Goal: Task Accomplishment & Management: Manage account settings

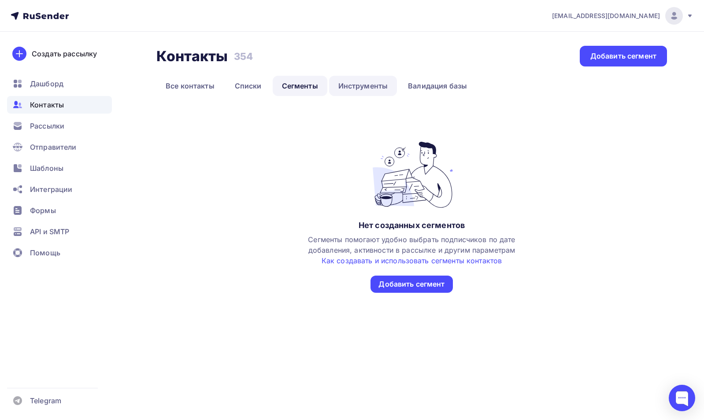
click at [351, 86] on link "Инструменты" at bounding box center [363, 86] width 68 height 20
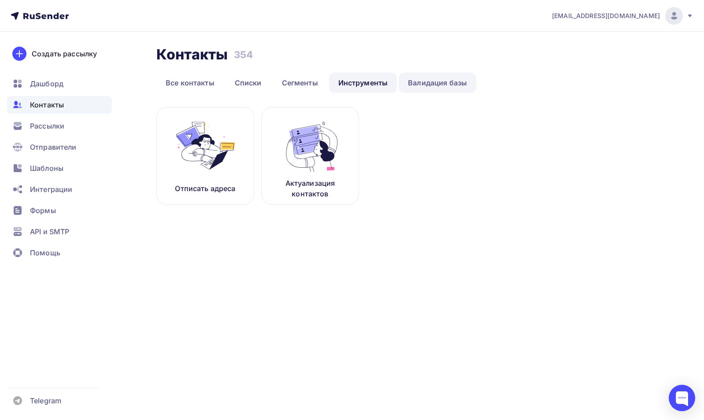
click at [427, 85] on link "Валидация базы" at bounding box center [438, 83] width 78 height 20
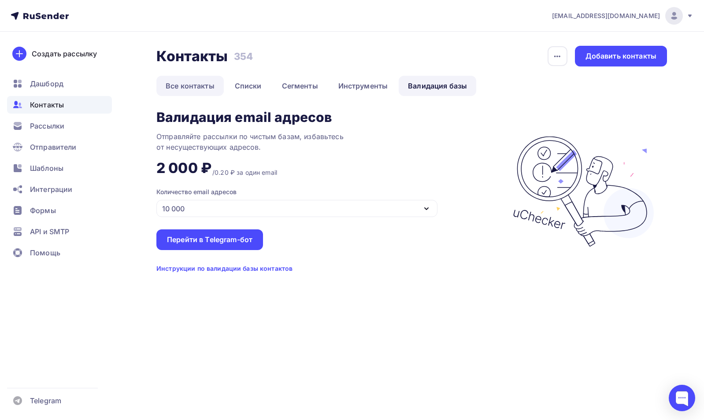
click at [190, 82] on link "Все контакты" at bounding box center [189, 86] width 67 height 20
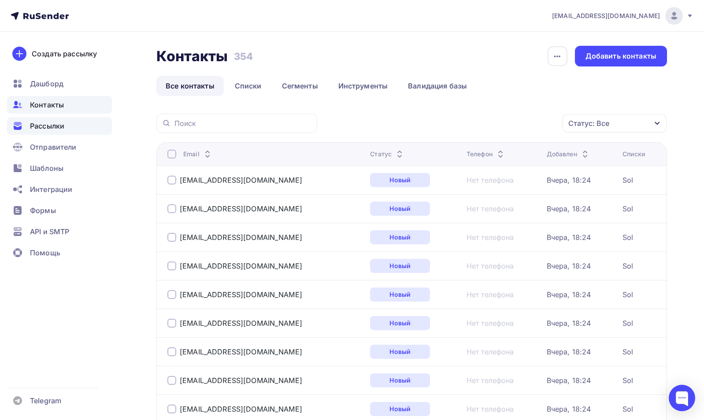
click at [50, 128] on span "Рассылки" at bounding box center [47, 126] width 34 height 11
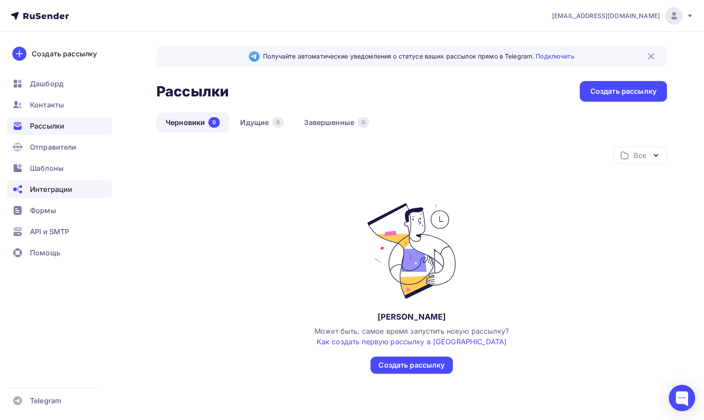
click at [47, 192] on span "Интеграции" at bounding box center [51, 189] width 42 height 11
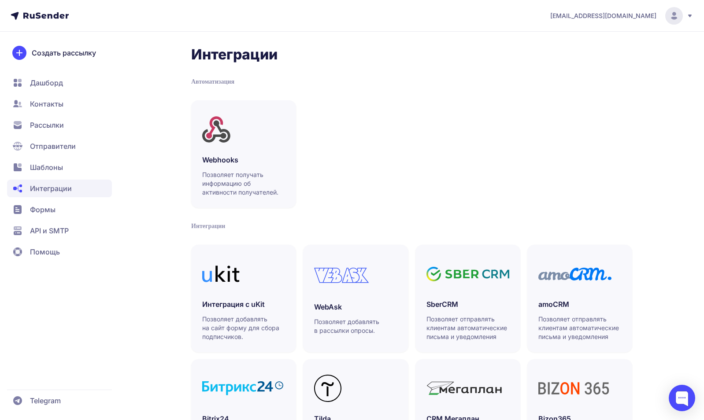
click at [58, 83] on span "Дашборд" at bounding box center [46, 83] width 33 height 11
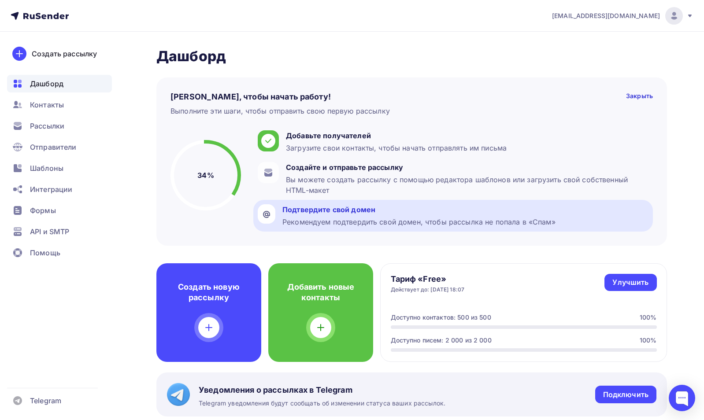
click at [380, 216] on div "Подтвердите свой домен Рекомендуем подтвердить свой домен, чтобы рассылка не по…" at bounding box center [418, 215] width 273 height 23
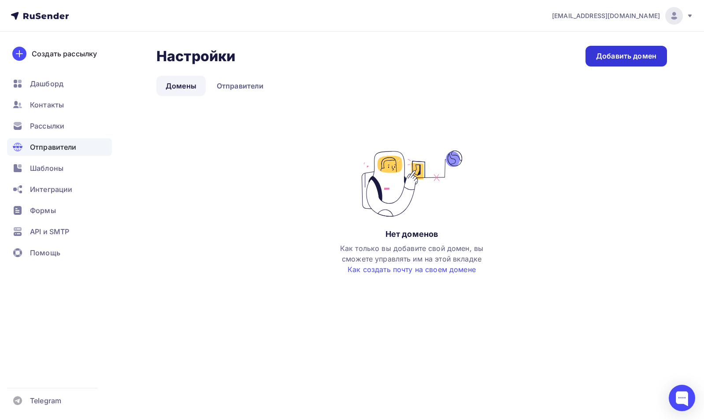
click at [625, 55] on div "Добавить домен" at bounding box center [626, 56] width 60 height 10
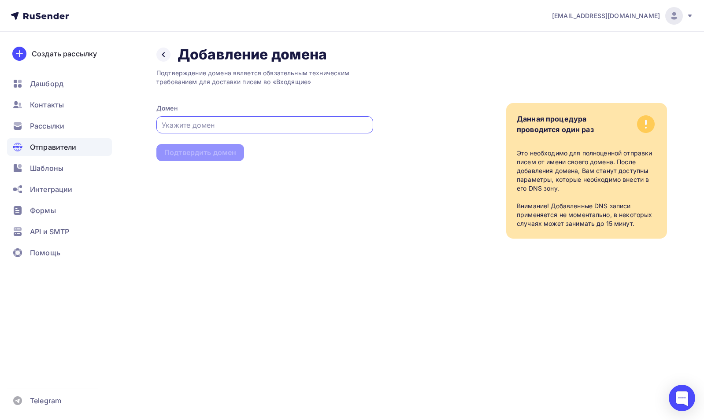
click at [279, 127] on input "text" at bounding box center [265, 125] width 207 height 11
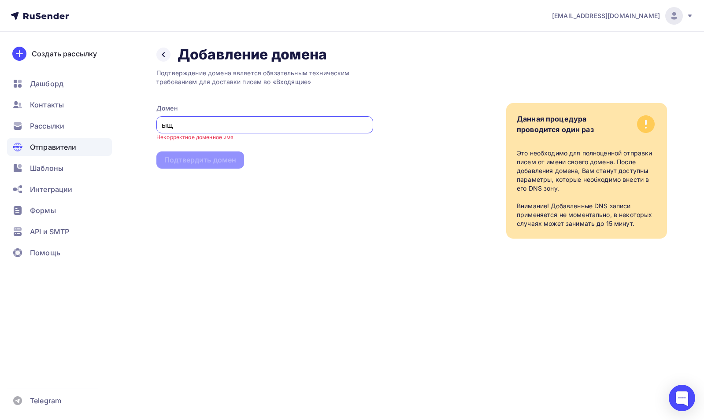
type input "ы"
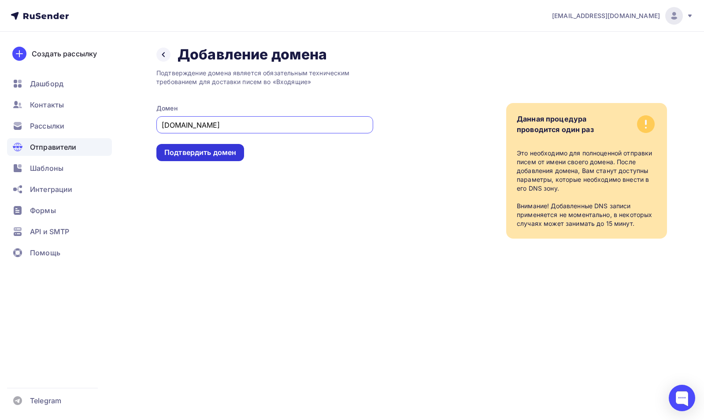
type input "[DOMAIN_NAME]"
click at [216, 154] on div "Подтвердить домен" at bounding box center [200, 153] width 72 height 10
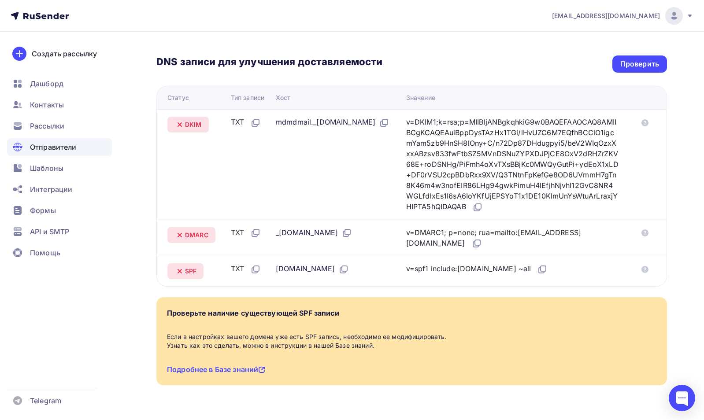
scroll to position [186, 0]
click at [253, 371] on link "Подробнее в Базе знаний" at bounding box center [216, 369] width 98 height 9
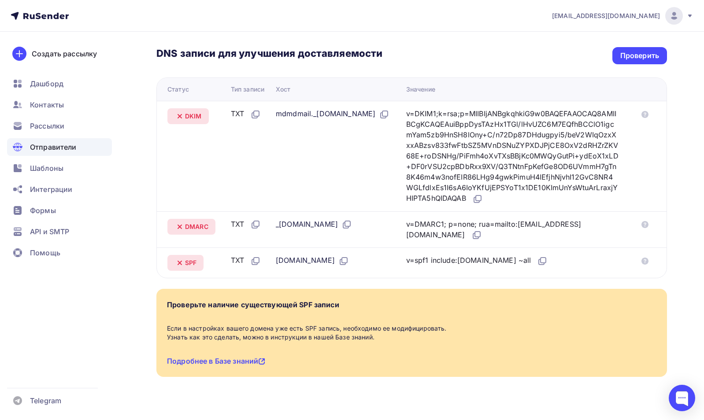
scroll to position [193, 0]
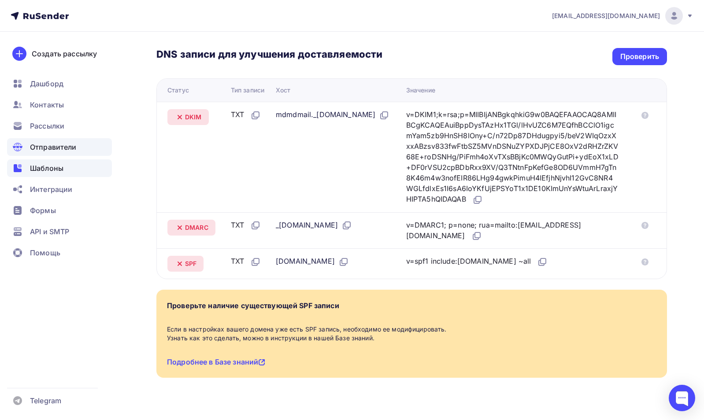
click at [63, 170] on span "Шаблоны" at bounding box center [46, 168] width 33 height 11
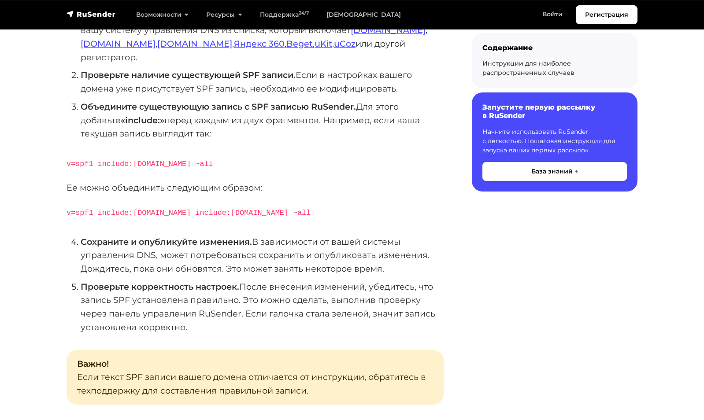
scroll to position [243, 0]
drag, startPoint x: 250, startPoint y: 199, endPoint x: 172, endPoint y: 194, distance: 77.6
click at [172, 209] on code "v=spf1 include:rsndr.ru include:domain.ru ~all" at bounding box center [188, 213] width 244 height 8
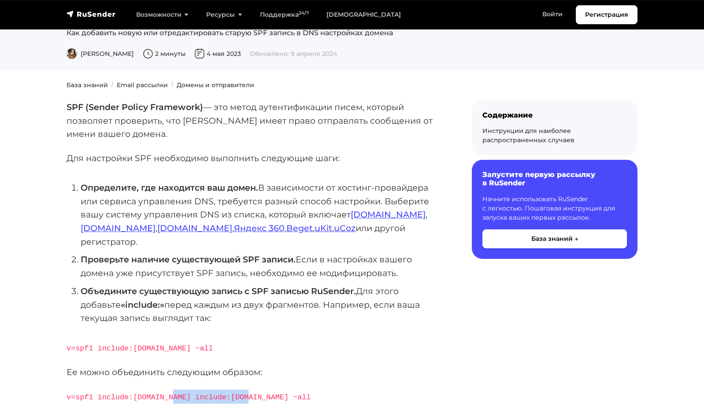
scroll to position [0, 0]
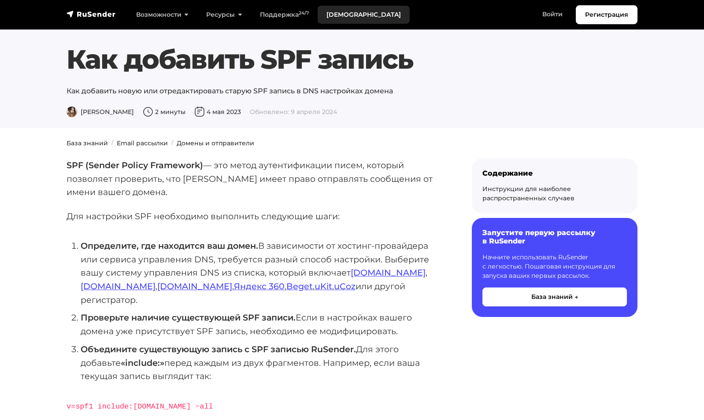
click at [339, 16] on link "[DEMOGRAPHIC_DATA]" at bounding box center [363, 15] width 92 height 18
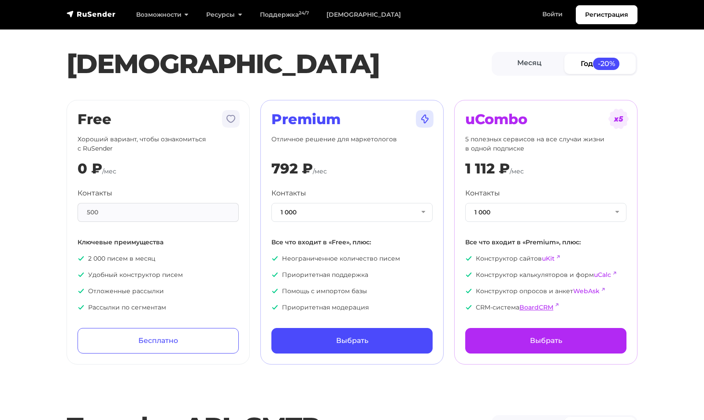
click at [539, 307] on link "BoardCRM" at bounding box center [536, 307] width 34 height 8
